Goal: Transaction & Acquisition: Book appointment/travel/reservation

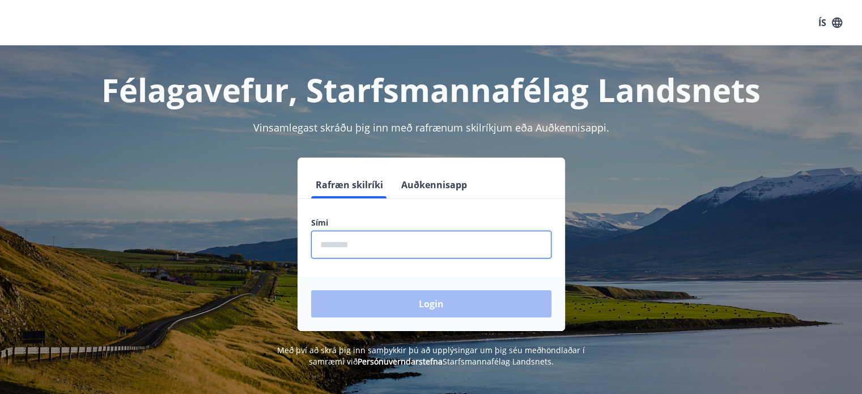
click at [360, 245] on input "phone" at bounding box center [431, 245] width 240 height 28
type input "********"
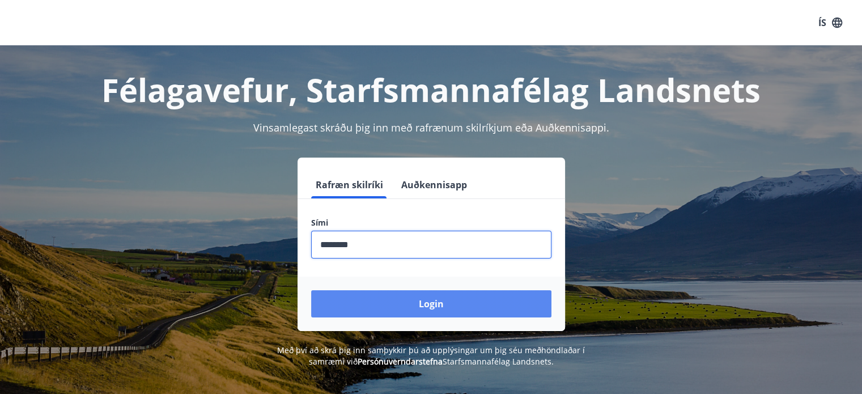
click at [391, 300] on button "Login" at bounding box center [431, 303] width 240 height 27
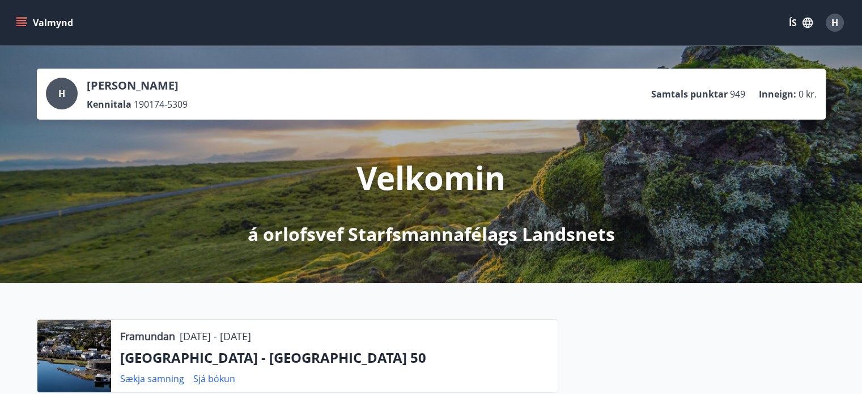
click at [44, 28] on button "Valmynd" at bounding box center [46, 22] width 64 height 20
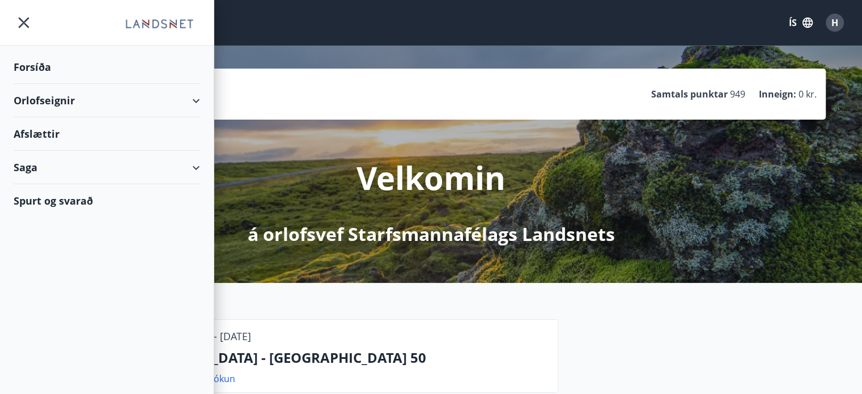
click at [69, 95] on div "Orlofseignir" at bounding box center [107, 100] width 186 height 33
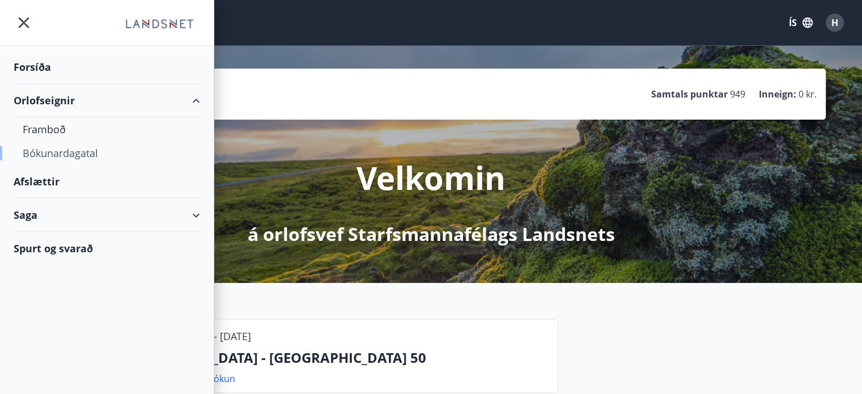
click at [72, 153] on div "Bókunardagatal" at bounding box center [107, 153] width 168 height 24
